Goal: Navigation & Orientation: Find specific page/section

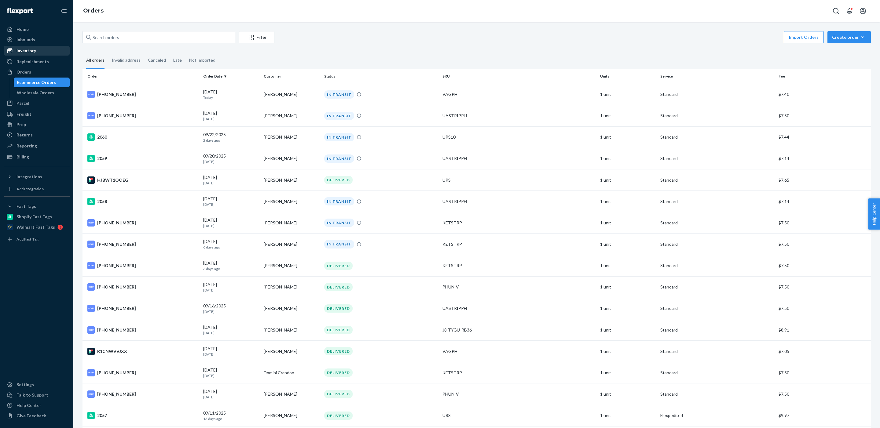
click at [52, 51] on div "Inventory" at bounding box center [36, 50] width 65 height 9
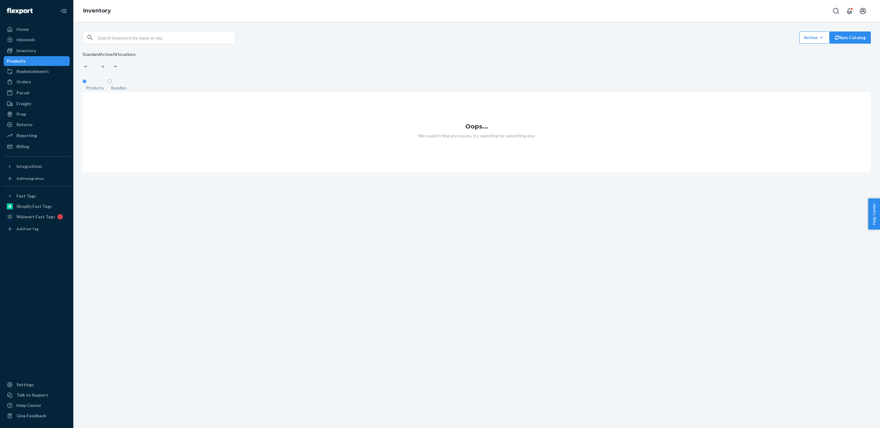
click at [37, 60] on div "Products" at bounding box center [36, 61] width 65 height 9
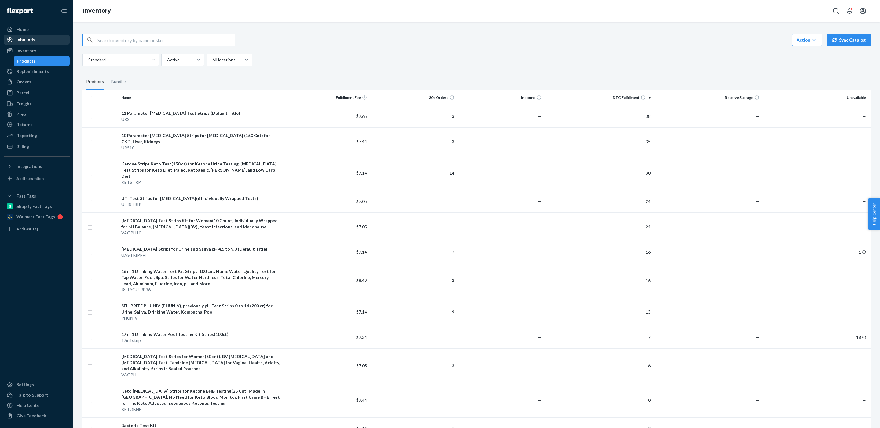
click at [49, 40] on div "Inbounds" at bounding box center [36, 39] width 65 height 9
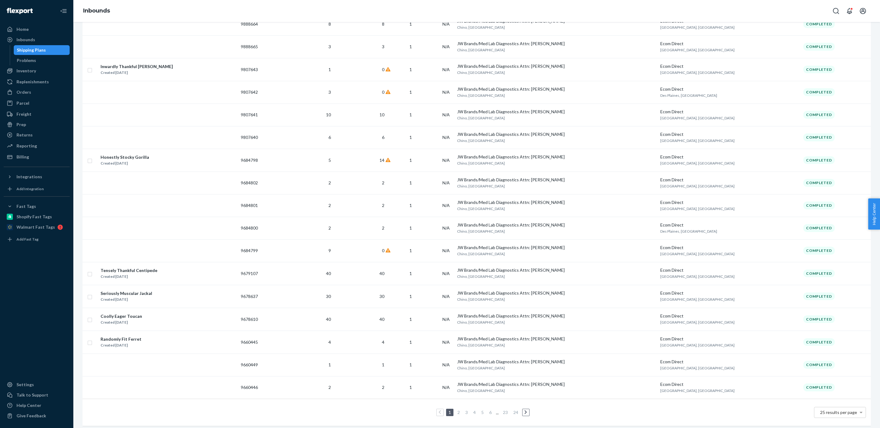
scroll to position [305, 0]
